Goal: Task Accomplishment & Management: Complete application form

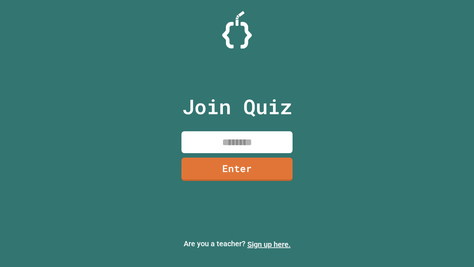
click at [269, 244] on link "Sign up here." at bounding box center [268, 244] width 43 height 9
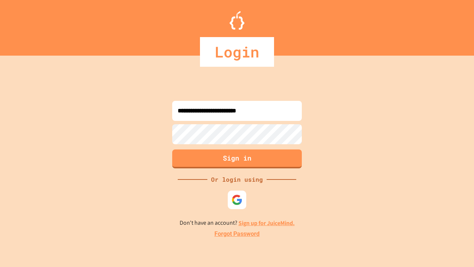
type input "**********"
